Goal: Task Accomplishment & Management: Manage account settings

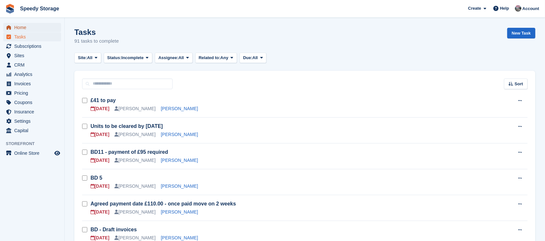
click at [31, 27] on span "Home" at bounding box center [33, 27] width 39 height 9
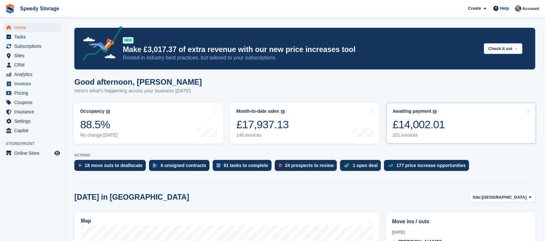
click at [478, 129] on link "Awaiting payment The total outstanding balance on all open invoices. £14,002.01…" at bounding box center [461, 123] width 150 height 41
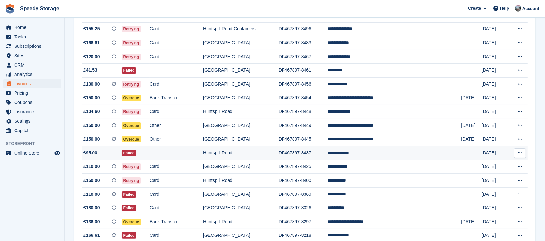
scroll to position [43, 0]
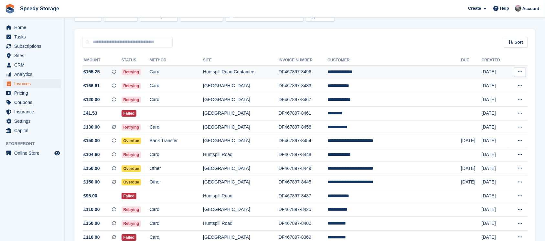
click at [374, 71] on td "**********" at bounding box center [393, 72] width 133 height 14
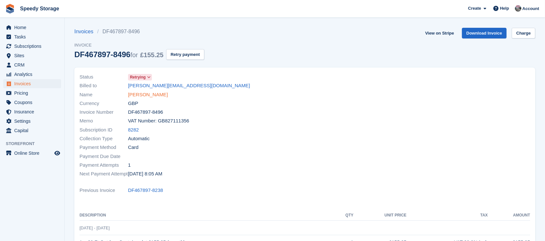
click at [155, 93] on link "[PERSON_NAME]" at bounding box center [148, 94] width 40 height 7
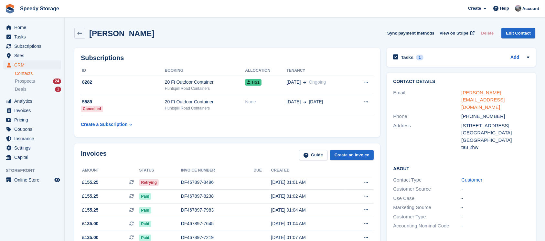
click at [488, 92] on link "mr.t.sherwood@hotmail.com" at bounding box center [482, 100] width 43 height 20
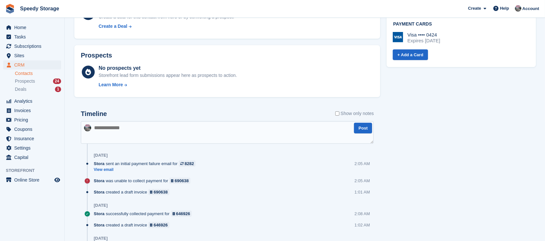
scroll to position [301, 0]
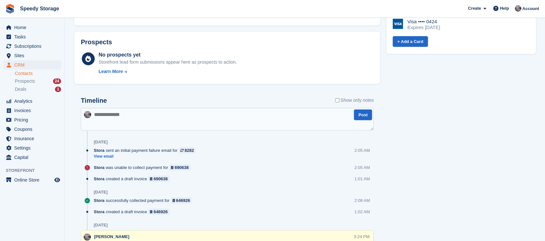
click at [99, 115] on textarea at bounding box center [227, 119] width 293 height 23
type textarea "**********"
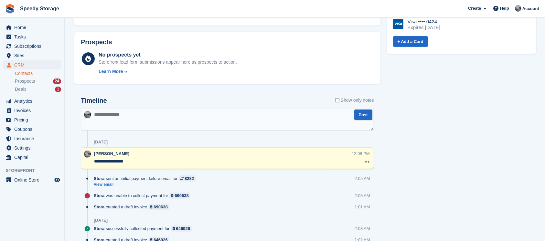
click at [133, 161] on textarea "**********" at bounding box center [222, 161] width 257 height 6
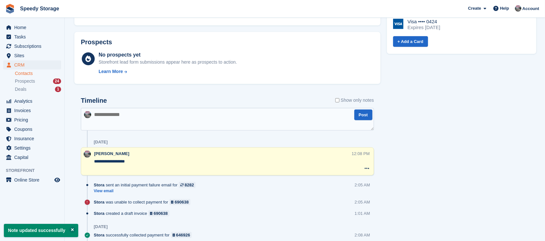
paste textarea "**********"
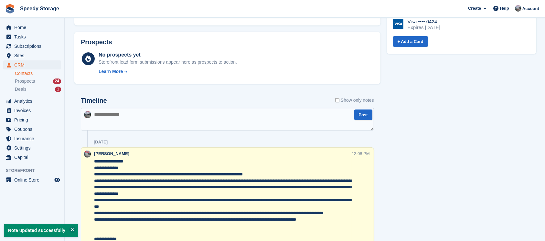
scroll to position [315, 0]
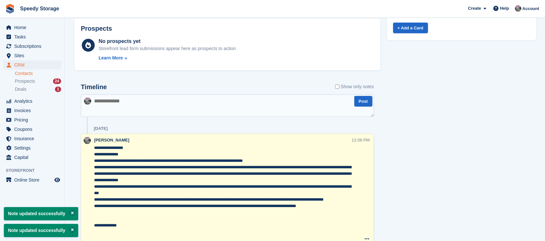
type textarea "**********"
click at [437, 143] on div "Tasks 1 Add BD1 15 Aug Contact Details Email mr.t.sherwood@hotmail.com Phone" at bounding box center [461, 52] width 156 height 645
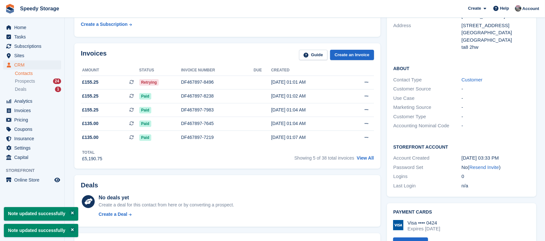
scroll to position [0, 0]
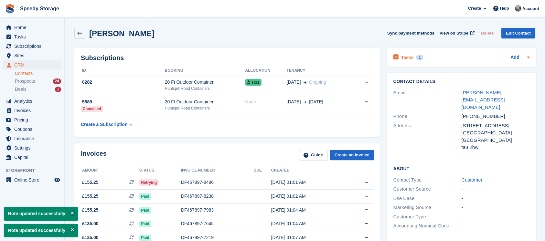
click at [448, 57] on div "Tasks 1 Add" at bounding box center [461, 57] width 136 height 9
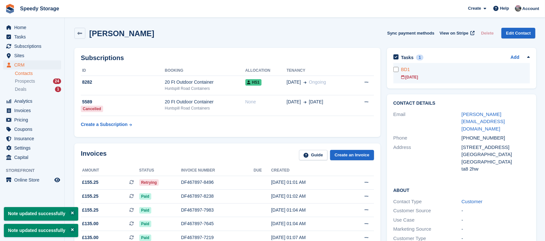
click at [435, 74] on link "BD1 15 Aug" at bounding box center [465, 73] width 129 height 20
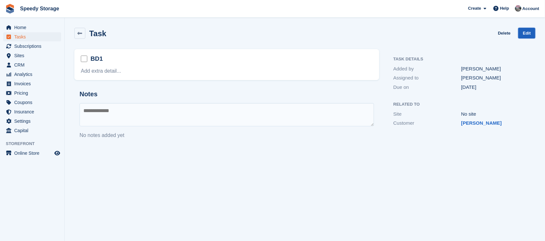
click at [525, 32] on link "Edit" at bounding box center [526, 33] width 17 height 11
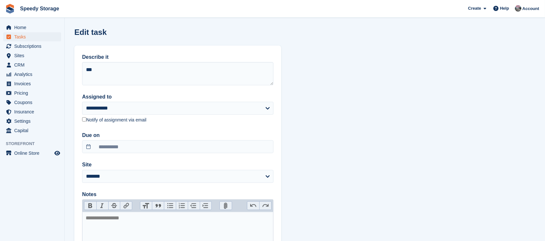
click at [116, 139] on label "Due on" at bounding box center [177, 135] width 191 height 8
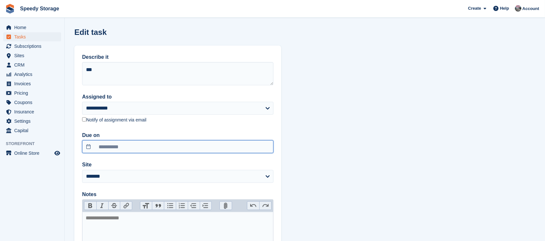
click at [116, 147] on input "**********" at bounding box center [177, 146] width 191 height 13
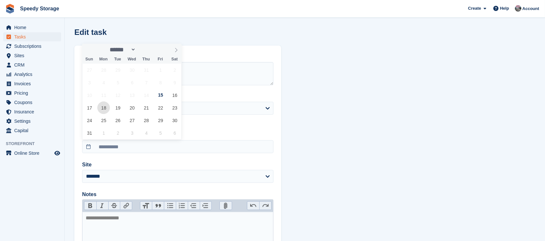
click at [104, 106] on span "18" at bounding box center [103, 107] width 13 height 13
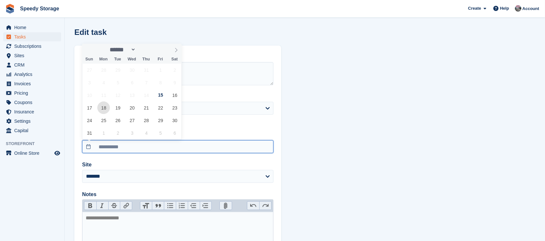
type input "**********"
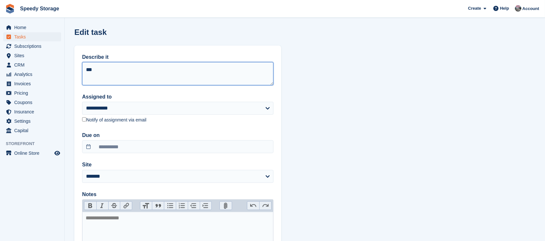
click at [101, 76] on textarea "***" at bounding box center [177, 73] width 191 height 23
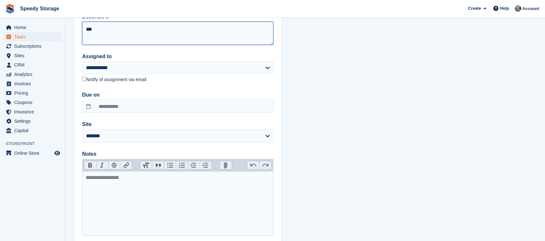
scroll to position [81, 0]
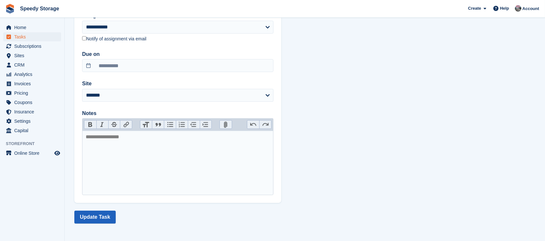
type textarea "***"
click at [105, 212] on button "Update Task" at bounding box center [94, 217] width 41 height 13
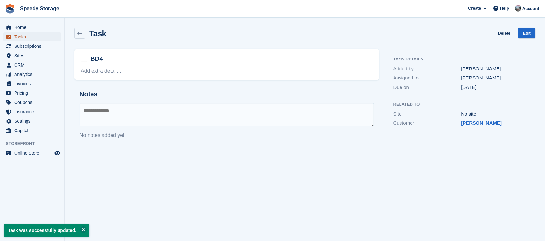
click at [22, 37] on span "Tasks" at bounding box center [33, 36] width 39 height 9
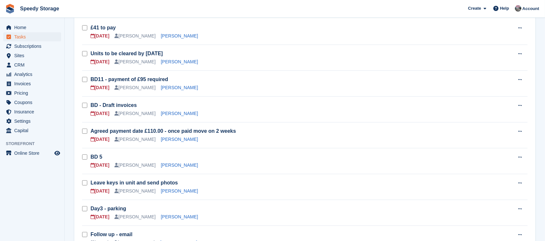
scroll to position [86, 0]
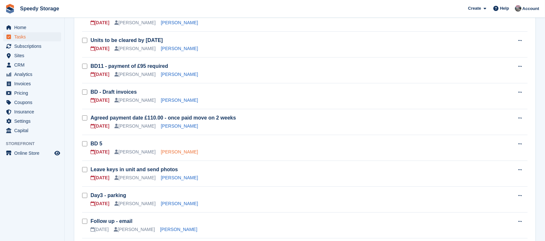
click at [172, 152] on link "[PERSON_NAME]" at bounding box center [179, 151] width 37 height 5
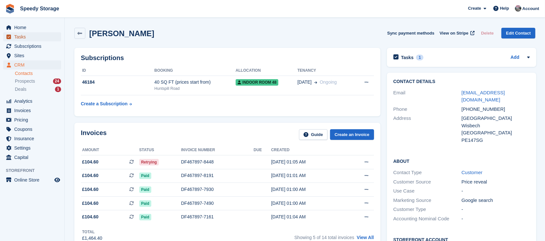
click at [22, 34] on span "Tasks" at bounding box center [33, 36] width 39 height 9
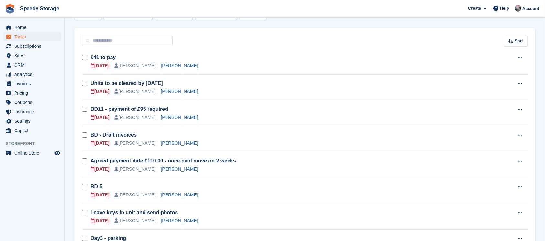
scroll to position [86, 0]
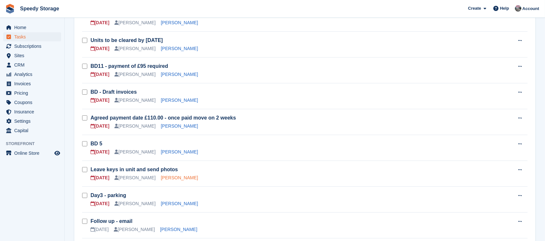
click at [167, 178] on link "Steven Peter Avis" at bounding box center [179, 177] width 37 height 5
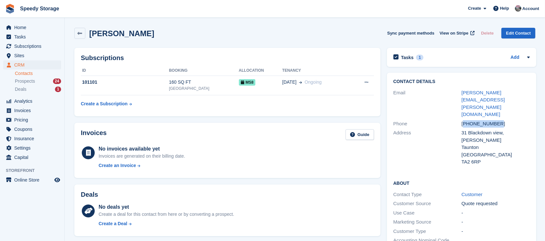
drag, startPoint x: 464, startPoint y: 103, endPoint x: 495, endPoint y: 103, distance: 30.7
click at [495, 120] on div "+447704117397" at bounding box center [495, 123] width 68 height 7
copy div "447704117397"
click at [448, 62] on div "Tasks 1 Add Leave keys in unit and send photos 15 Aug" at bounding box center [461, 57] width 149 height 19
click at [448, 61] on div "Tasks 1 Add" at bounding box center [461, 57] width 136 height 9
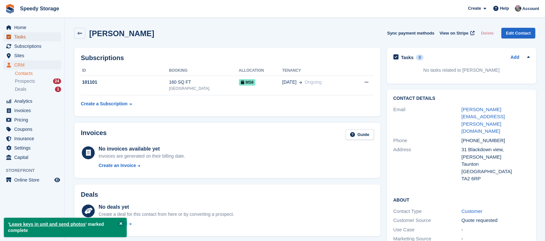
click at [21, 35] on span "Tasks" at bounding box center [33, 36] width 39 height 9
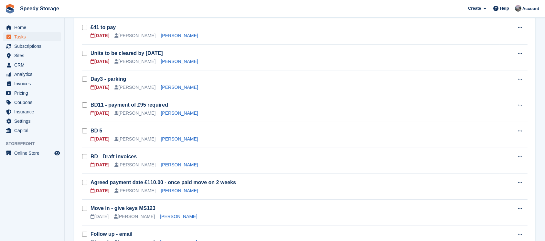
scroll to position [86, 0]
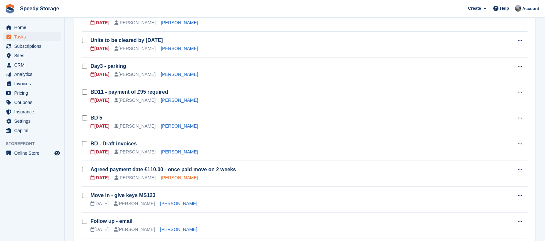
click at [161, 179] on link "[PERSON_NAME]" at bounding box center [179, 177] width 37 height 5
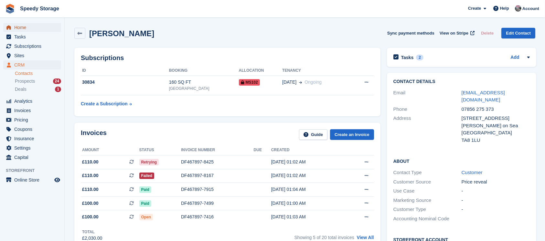
click at [33, 27] on span "Home" at bounding box center [33, 27] width 39 height 9
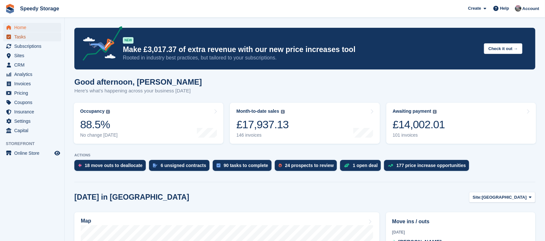
drag, startPoint x: 0, startPoint y: 0, endPoint x: 31, endPoint y: 35, distance: 46.7
click at [31, 35] on span "Tasks" at bounding box center [33, 36] width 39 height 9
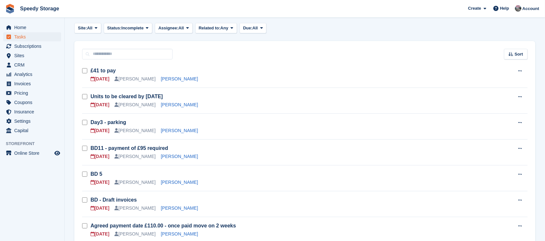
scroll to position [43, 0]
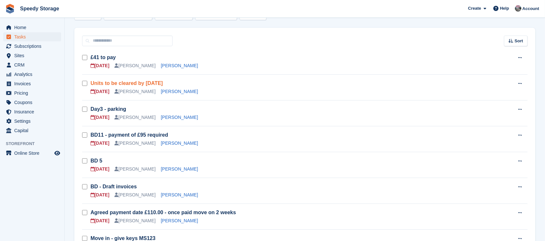
click at [131, 80] on link "Units to be cleared by [DATE]" at bounding box center [126, 82] width 72 height 5
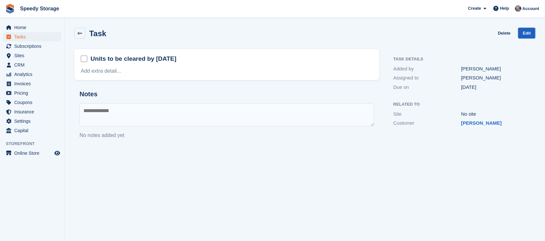
click at [522, 30] on link "Edit" at bounding box center [526, 33] width 17 height 11
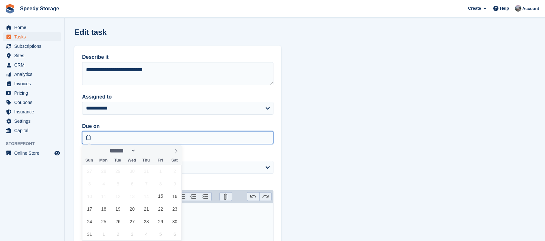
click at [109, 135] on input "text" at bounding box center [177, 137] width 191 height 13
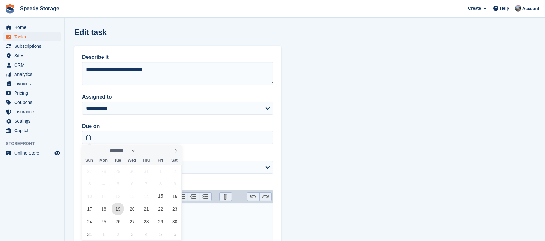
click at [114, 208] on span "19" at bounding box center [117, 209] width 13 height 13
type input "**********"
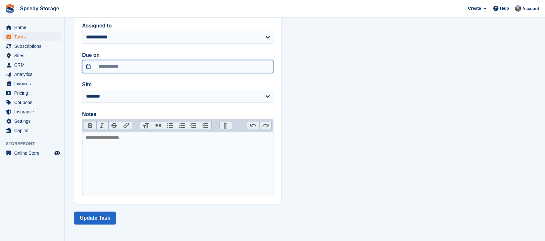
scroll to position [72, 0]
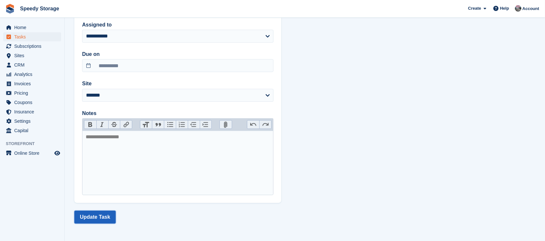
click at [103, 220] on button "Update Task" at bounding box center [94, 217] width 41 height 13
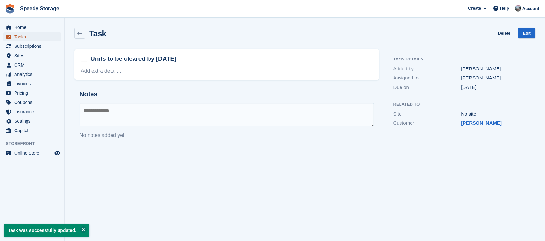
click at [25, 39] on span "Tasks" at bounding box center [33, 36] width 39 height 9
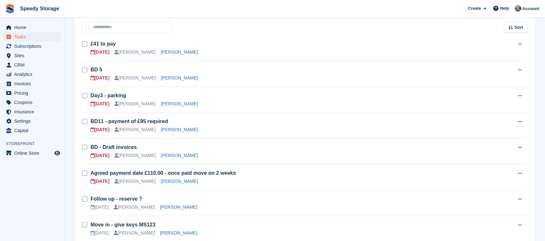
scroll to position [43, 0]
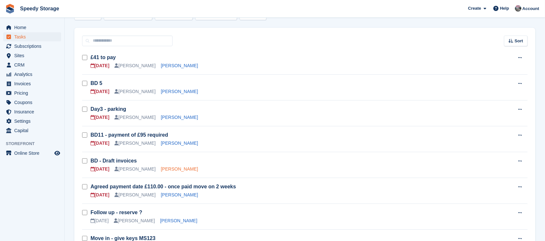
click at [161, 169] on link "[PERSON_NAME]" at bounding box center [179, 168] width 37 height 5
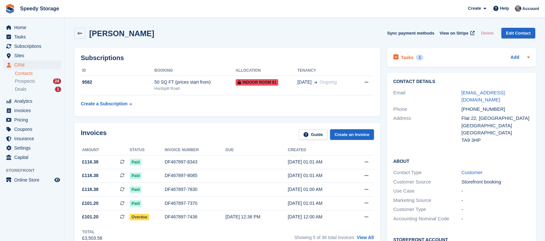
click at [444, 60] on div "Tasks 1 Add" at bounding box center [461, 57] width 136 height 9
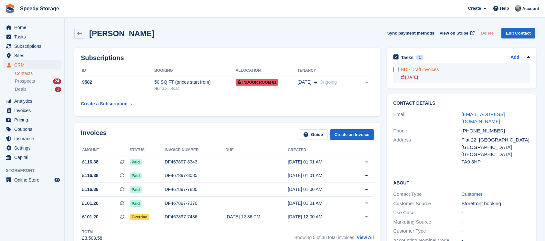
click at [463, 70] on div "BD - Draft invoices" at bounding box center [465, 69] width 129 height 7
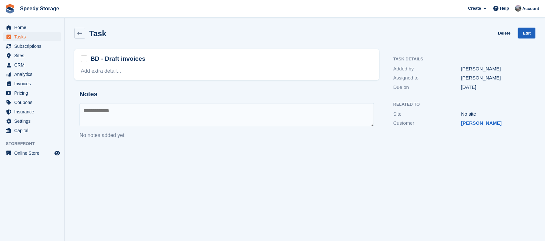
click at [525, 34] on link "Edit" at bounding box center [526, 33] width 17 height 11
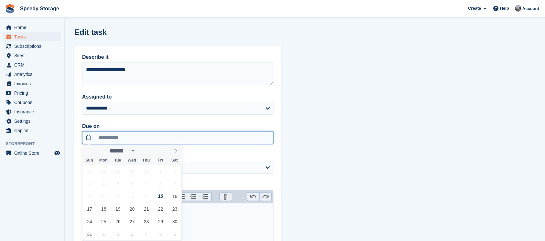
click at [106, 134] on input "**********" at bounding box center [177, 137] width 191 height 13
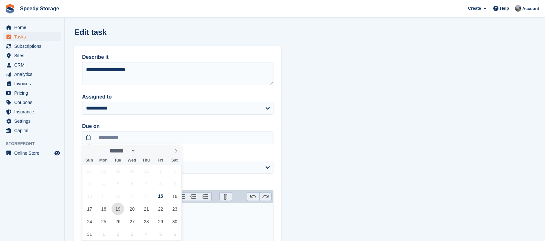
click at [118, 213] on span "19" at bounding box center [117, 209] width 13 height 13
type input "**********"
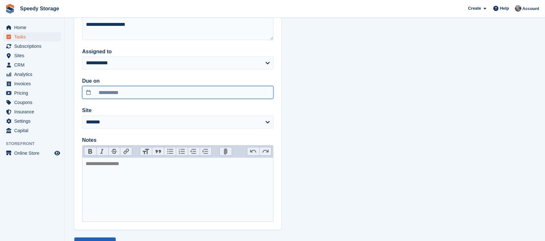
scroll to position [72, 0]
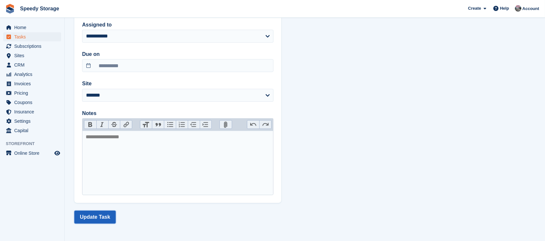
click at [104, 216] on button "Update Task" at bounding box center [94, 217] width 41 height 13
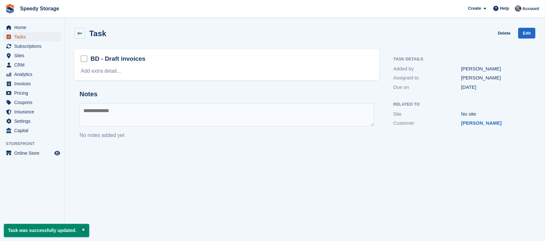
click at [30, 36] on span "Tasks" at bounding box center [33, 36] width 39 height 9
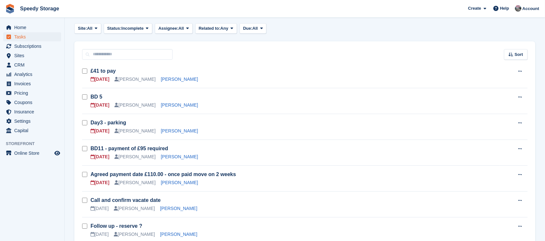
scroll to position [43, 0]
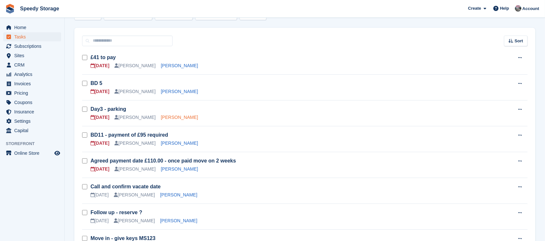
click at [161, 116] on link "[PERSON_NAME]" at bounding box center [179, 117] width 37 height 5
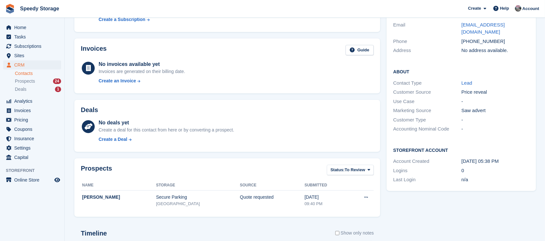
scroll to position [172, 0]
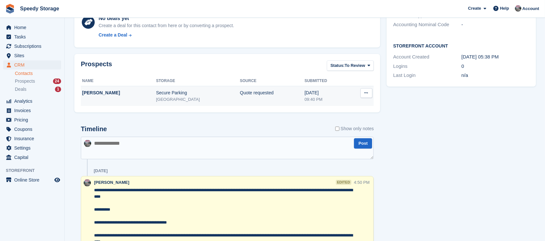
click at [362, 90] on button at bounding box center [366, 93] width 12 height 10
click at [333, 113] on p "Archive prospect" at bounding box center [341, 114] width 56 height 8
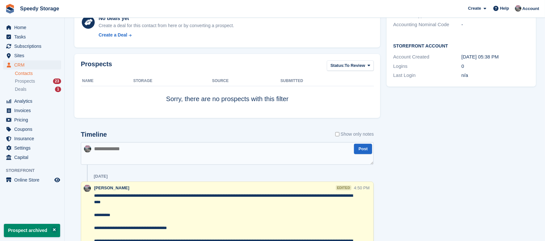
scroll to position [0, 0]
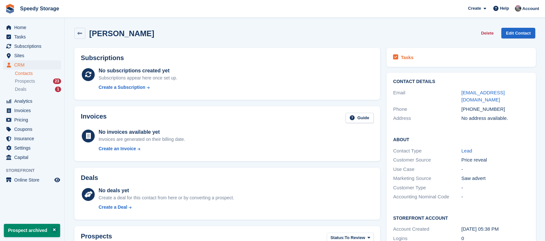
click at [442, 56] on div "Tasks" at bounding box center [461, 57] width 136 height 9
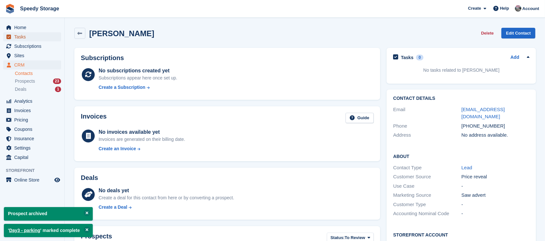
click at [32, 37] on span "Tasks" at bounding box center [33, 36] width 39 height 9
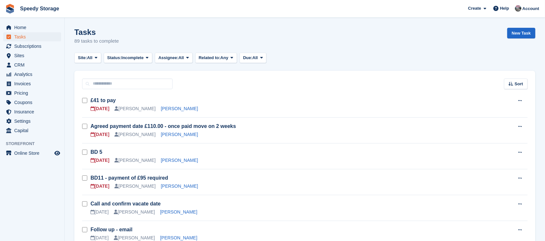
scroll to position [43, 0]
